Goal: Check status: Check status

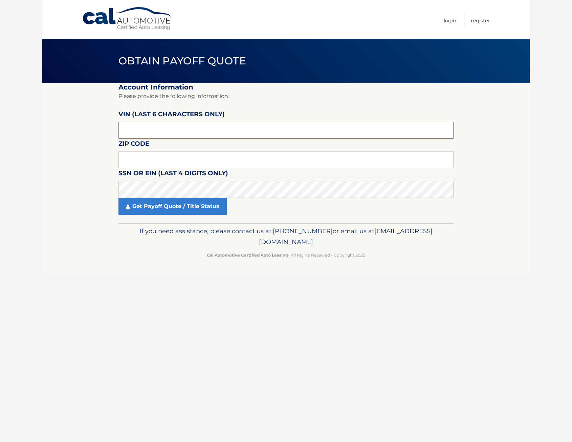
click at [161, 124] on input "text" at bounding box center [286, 130] width 335 height 17
type input "704900"
click at [163, 157] on input "text" at bounding box center [286, 159] width 335 height 17
type input "10530"
click at [168, 212] on link "Get Payoff Quote / Title Status" at bounding box center [173, 206] width 108 height 17
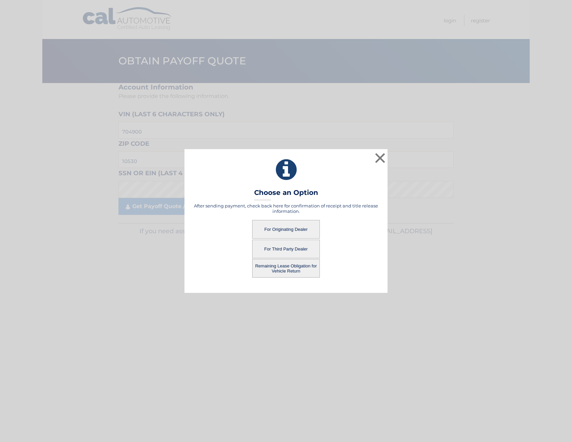
click at [273, 231] on button "For Originating Dealer" at bounding box center [286, 229] width 68 height 19
click at [286, 228] on button "For Originating Dealer" at bounding box center [286, 229] width 68 height 19
click at [288, 226] on button "For Originating Dealer" at bounding box center [286, 229] width 68 height 19
click at [289, 225] on button "For Originating Dealer" at bounding box center [286, 229] width 68 height 19
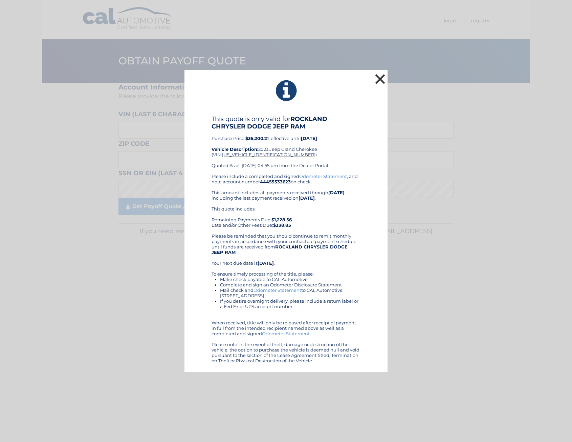
click at [380, 76] on button "×" at bounding box center [381, 79] width 14 height 14
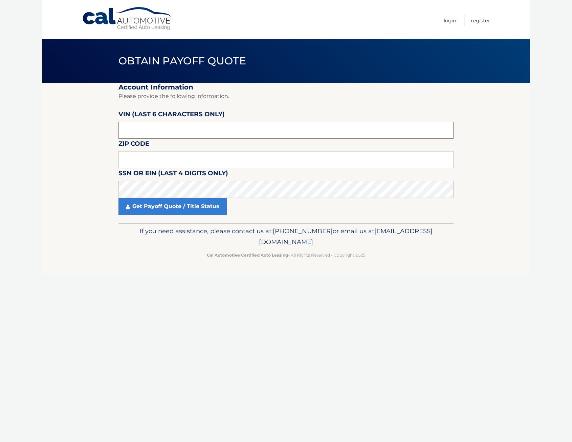
click at [143, 134] on input "text" at bounding box center [286, 130] width 335 height 17
click at [162, 133] on input "text" at bounding box center [286, 130] width 335 height 17
type input "704900"
click at [171, 159] on input "text" at bounding box center [286, 159] width 335 height 17
type input "10530"
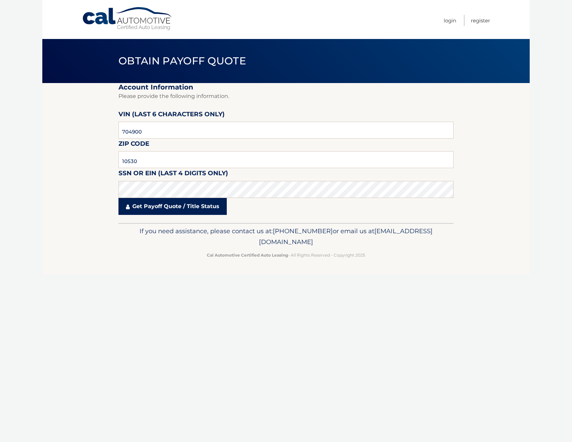
click at [171, 206] on link "Get Payoff Quote / Title Status" at bounding box center [173, 206] width 108 height 17
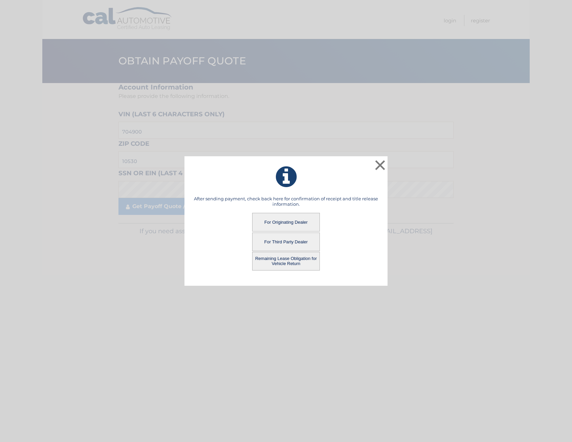
click at [276, 261] on button "Remaining Lease Obligation for Vehicle Return" at bounding box center [286, 261] width 68 height 19
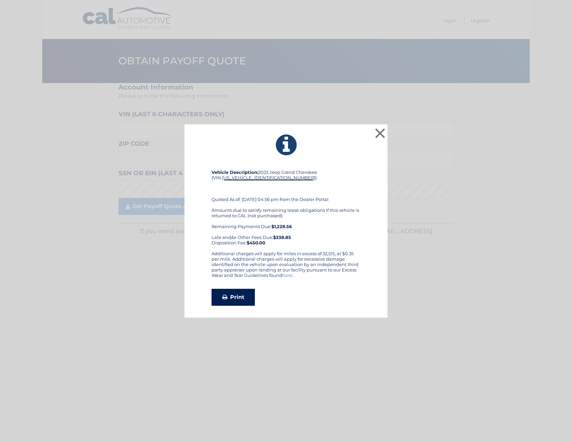
click at [238, 297] on link "Print" at bounding box center [233, 297] width 43 height 17
